Goal: Transaction & Acquisition: Purchase product/service

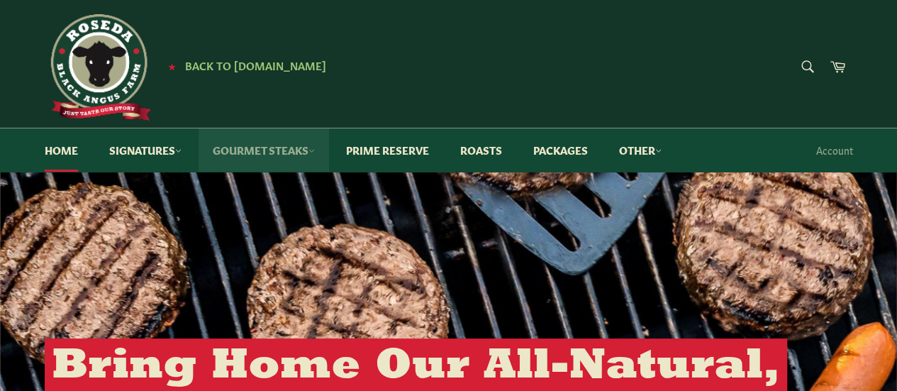
click at [256, 160] on link "Gourmet Steaks" at bounding box center [264, 149] width 130 height 43
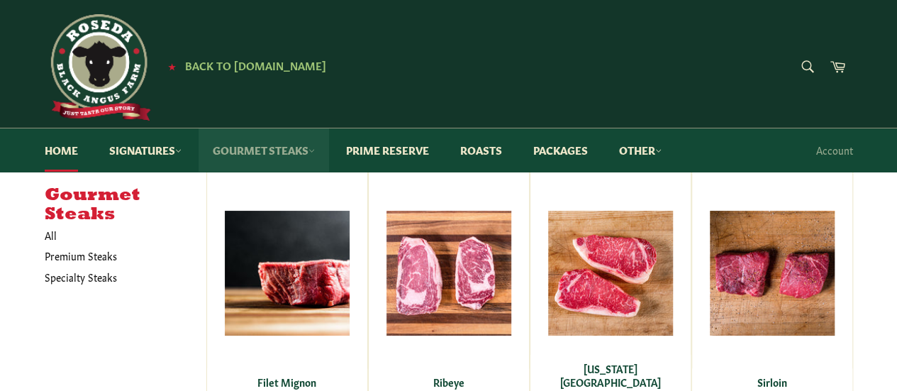
scroll to position [124, 0]
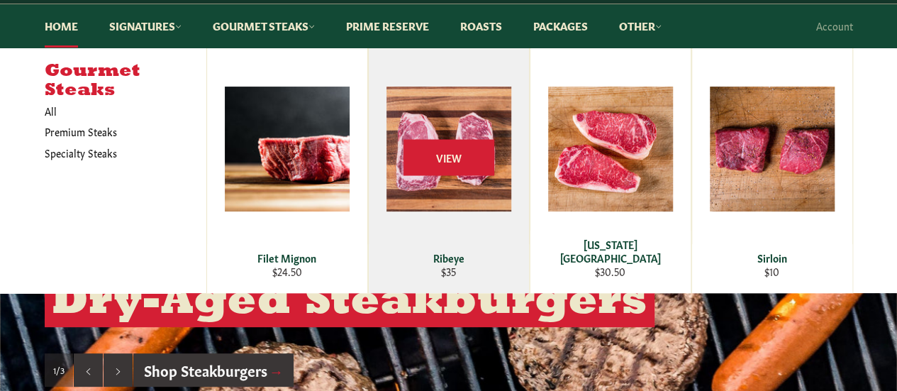
click at [455, 269] on div "View" at bounding box center [449, 170] width 160 height 245
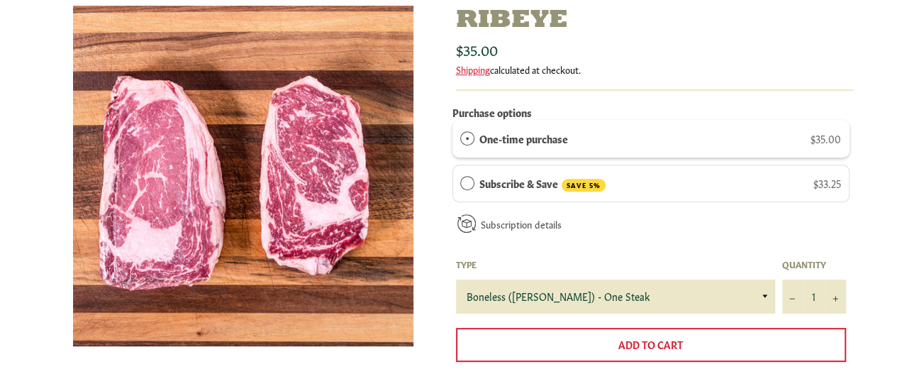
scroll to position [208, 0]
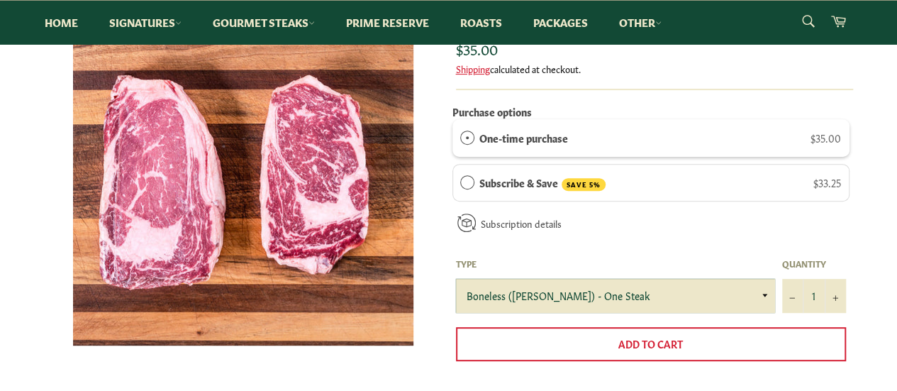
click at [503, 289] on select "Boneless (Delmonico) - One Steak Bone-In - One Steak" at bounding box center [615, 296] width 319 height 34
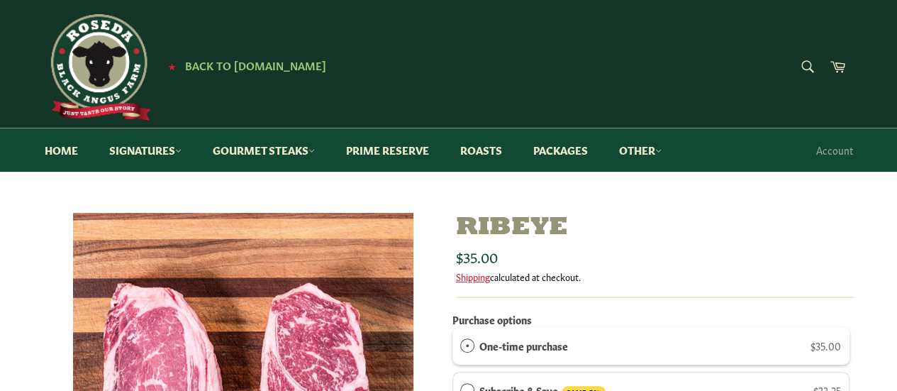
scroll to position [1, 0]
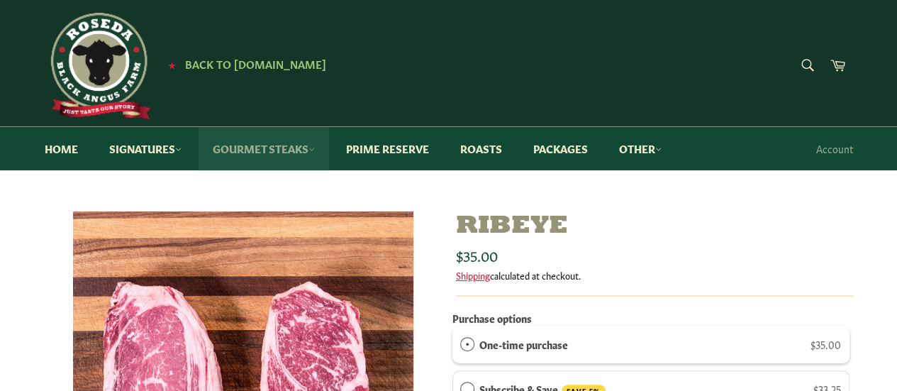
click at [266, 145] on link "Gourmet Steaks" at bounding box center [264, 148] width 130 height 43
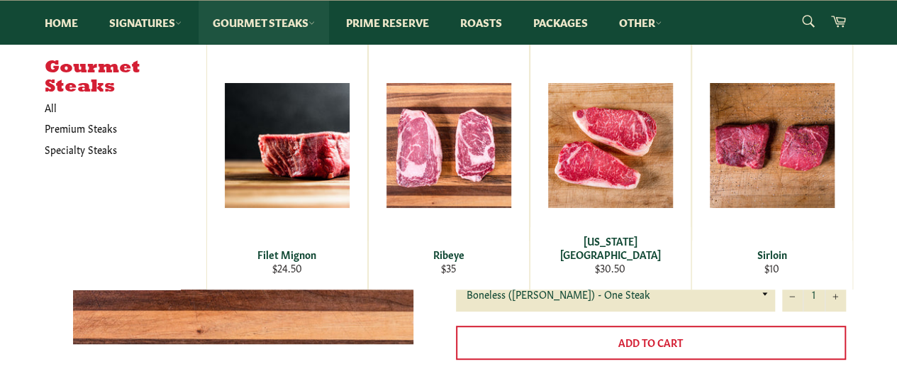
scroll to position [211, 0]
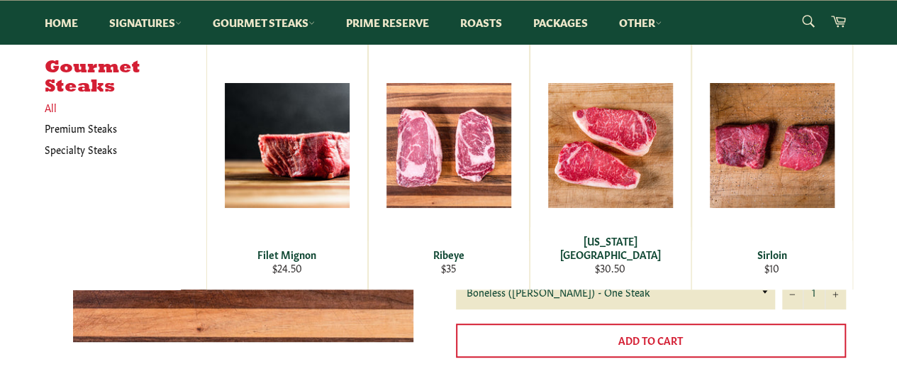
click at [57, 107] on link "All" at bounding box center [122, 107] width 169 height 21
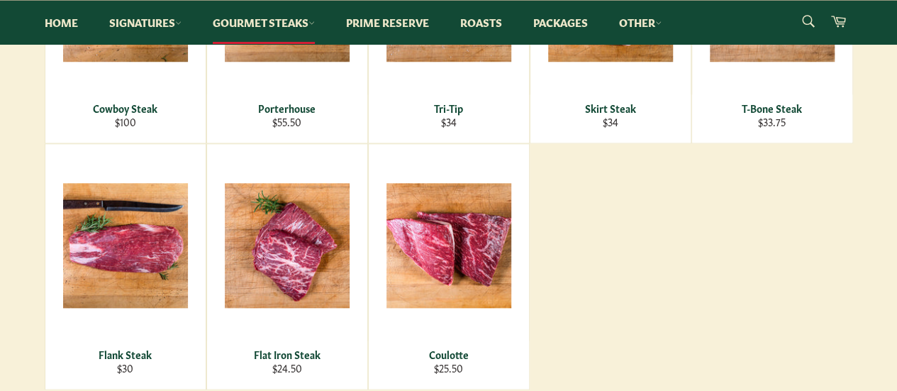
scroll to position [649, 0]
